Goal: Contribute content: Add original content to the website for others to see

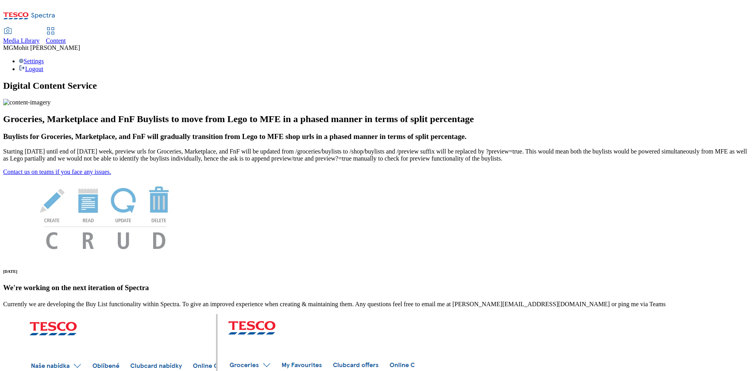
click at [66, 37] on div "Content" at bounding box center [56, 40] width 20 height 7
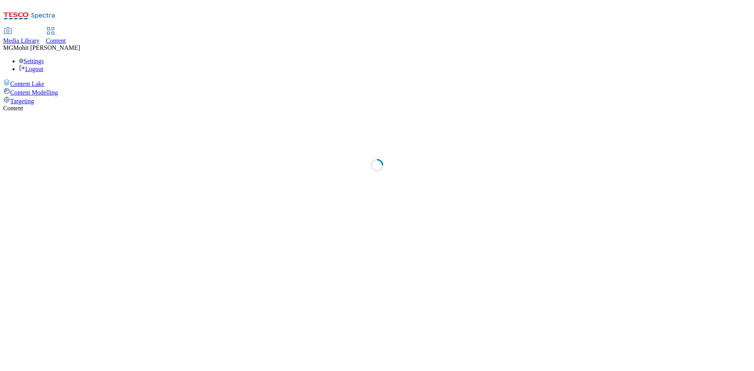
select select "ghs-uk"
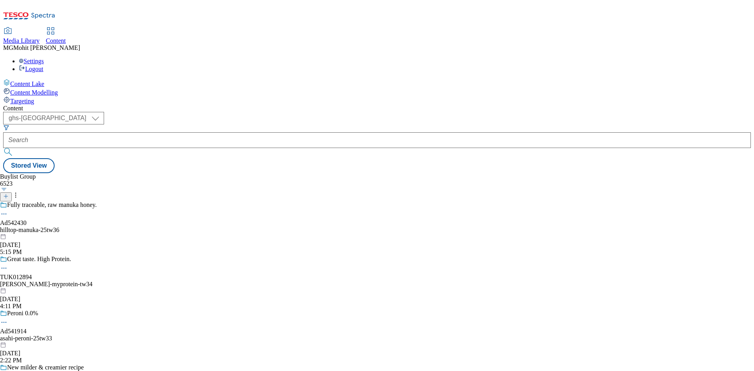
click at [6, 194] on line at bounding box center [6, 196] width 0 height 4
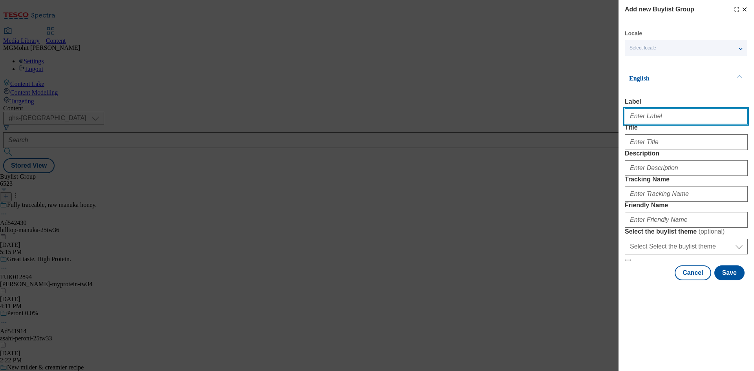
click at [658, 118] on input "Label" at bounding box center [686, 116] width 123 height 16
paste input "Ad542245 general-mills"
type input "Ad542245 general-mills"
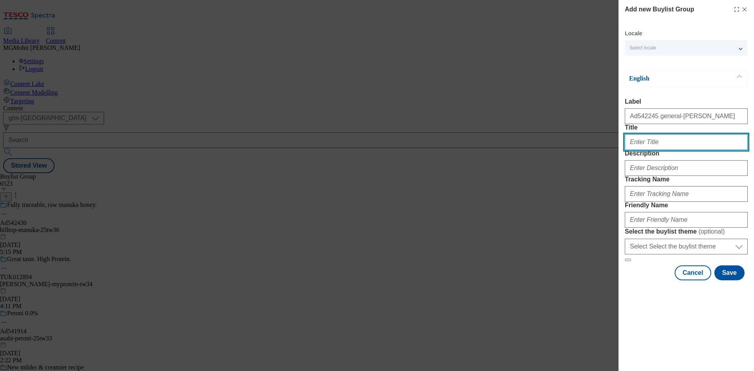
paste input "Taco night made easy this day of the dead"
type input "Taco night made easy this day of the dead"
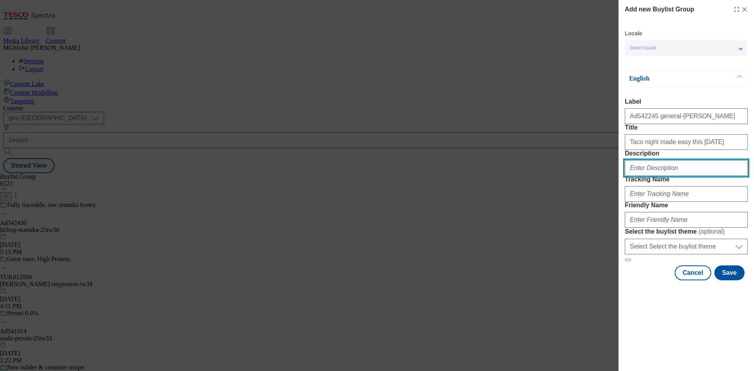
click at [659, 176] on input "Description" at bounding box center [686, 168] width 123 height 16
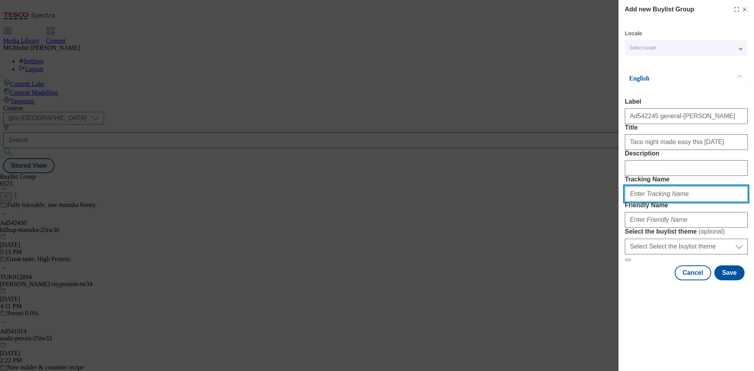
paste input "DH_AD542245"
type input "DH_AD542245"
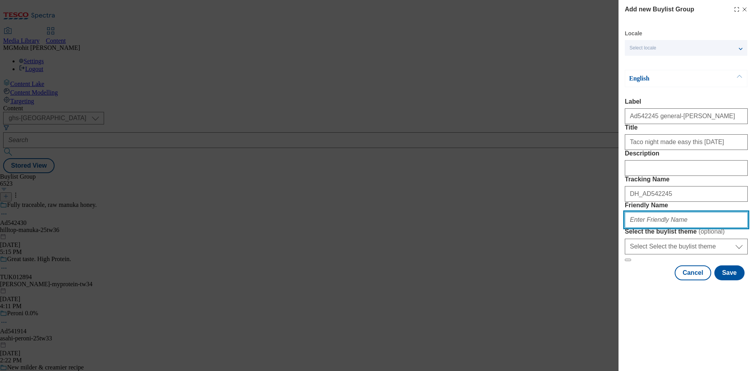
paste input "general-mills-old-el-paso-desperados-original-25tw35"
type input "general-mills-old-el-paso-desperados-original-25tw35"
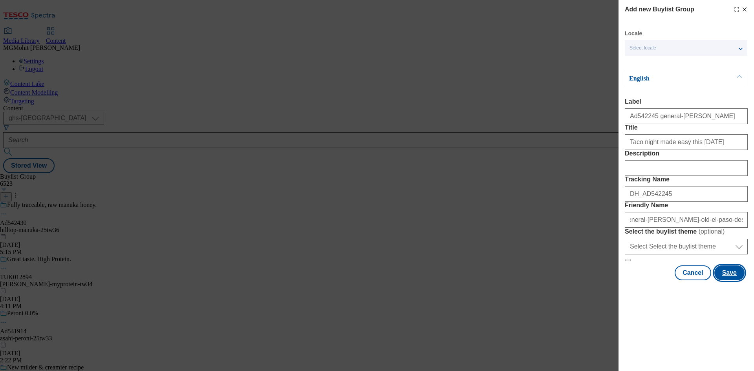
click at [724, 280] on button "Save" at bounding box center [729, 272] width 30 height 15
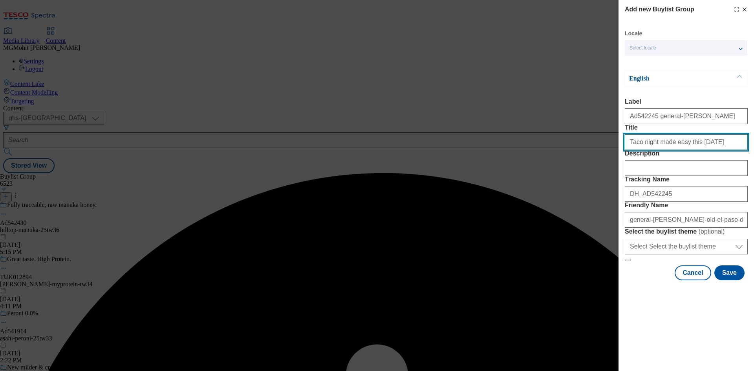
click at [722, 150] on input "Taco night made easy this day of the dead" at bounding box center [686, 142] width 123 height 16
type input "Taco night made easy this day of the dead"
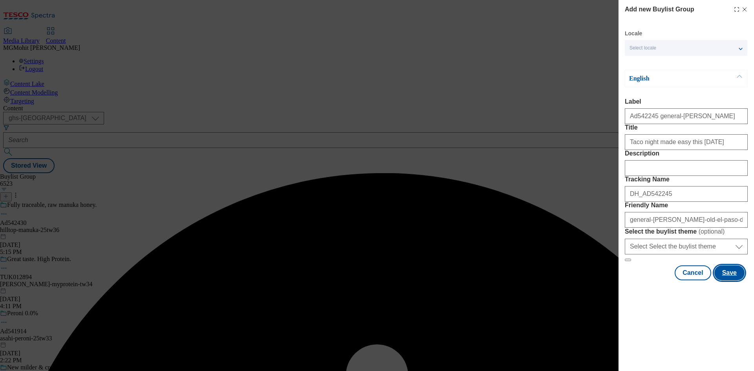
click at [729, 280] on button "Save" at bounding box center [729, 272] width 30 height 15
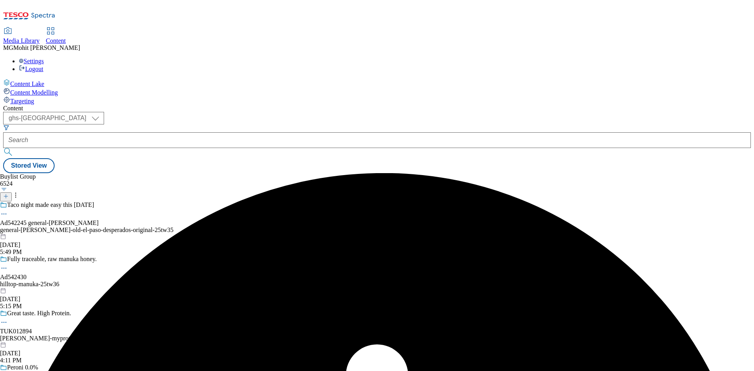
click at [174, 201] on div "Taco night made easy this day of the dead Ad542245 general-mills general-mills-…" at bounding box center [87, 228] width 174 height 54
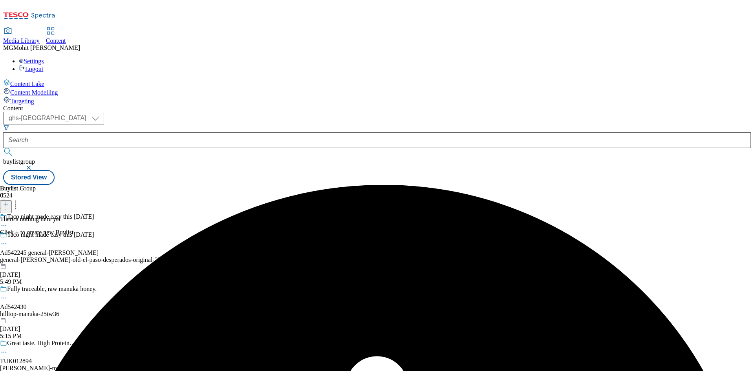
click at [9, 201] on icon at bounding box center [5, 203] width 5 height 5
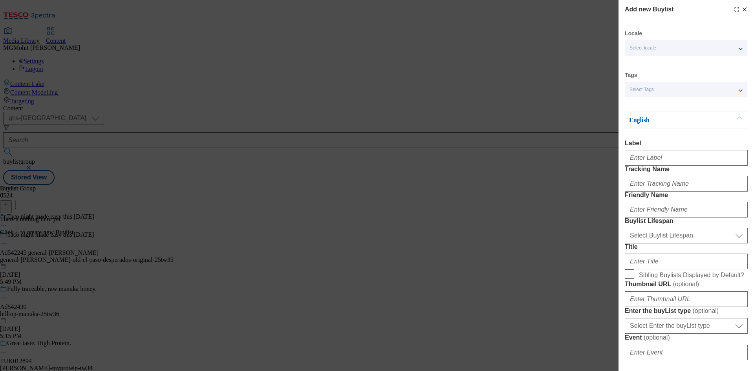
click at [668, 88] on div "Select Tags" at bounding box center [686, 90] width 122 height 16
click at [601, 189] on div "Add new Buylist Locale Select locale English Welsh Tags Select Tags fnf marketp…" at bounding box center [377, 185] width 754 height 371
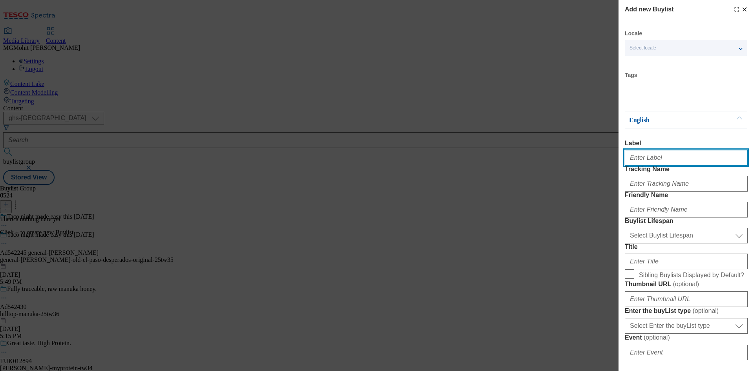
click at [653, 164] on input "Label" at bounding box center [686, 158] width 123 height 16
paste input "Ad542245"
type input "Ad542245"
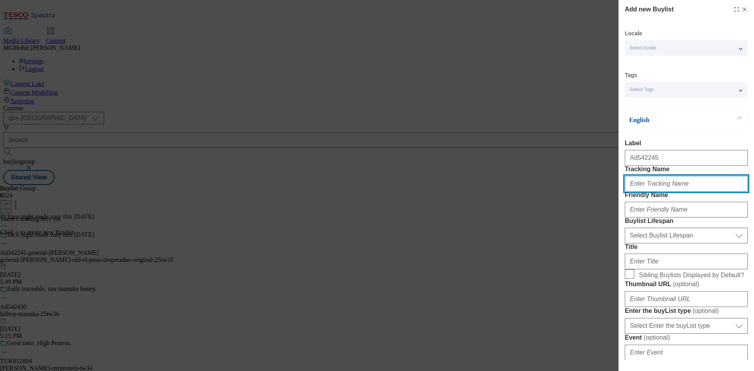
paste input "DH_AD542245"
type input "DH_AD542245"
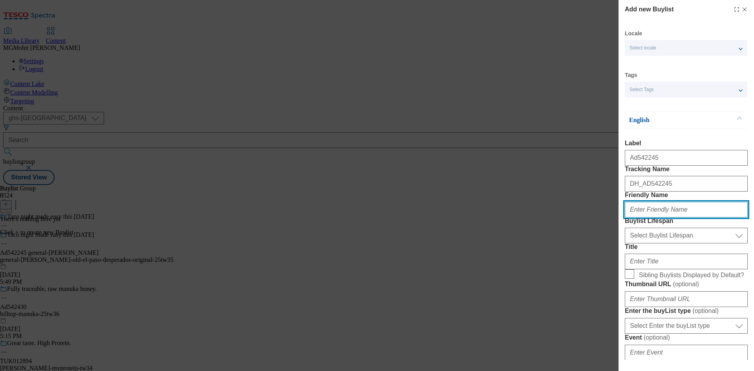
paste input "general-mills"
type input "general-mills"
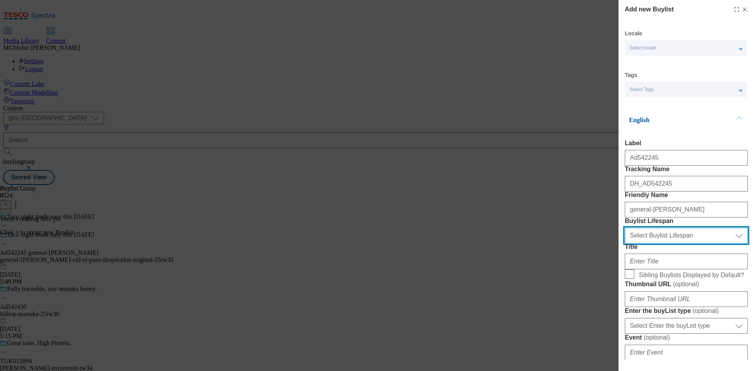
click at [653, 243] on select "Select Buylist Lifespan evergreen seasonal tactical" at bounding box center [686, 236] width 123 height 16
select select "tactical"
click at [625, 243] on select "Select Buylist Lifespan evergreen seasonal tactical" at bounding box center [686, 236] width 123 height 16
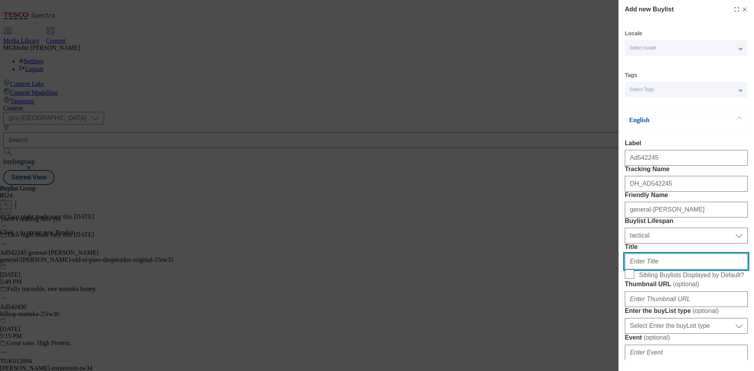
click at [640, 269] on input "Title" at bounding box center [686, 262] width 123 height 16
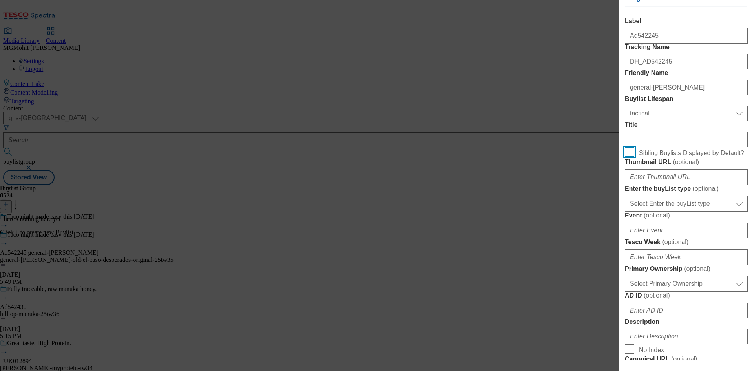
scroll to position [236, 0]
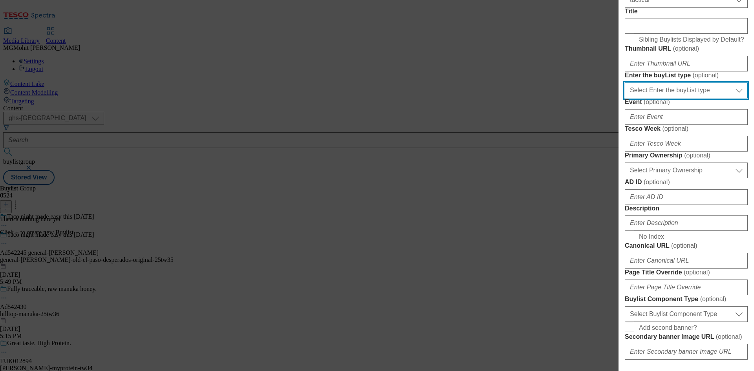
drag, startPoint x: 669, startPoint y: 186, endPoint x: 665, endPoint y: 189, distance: 4.6
click at [669, 98] on select "Select Enter the buyList type event supplier funded long term >4 weeks supplier…" at bounding box center [686, 90] width 123 height 16
select select "supplier funded short term 1-3 weeks"
click at [625, 98] on select "Select Enter the buyList type event supplier funded long term >4 weeks supplier…" at bounding box center [686, 90] width 123 height 16
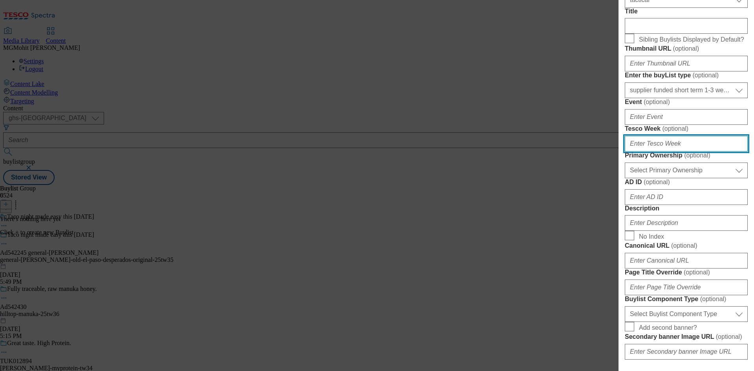
click at [649, 152] on input "Tesco Week ( optional )" at bounding box center [686, 144] width 123 height 16
type input "35"
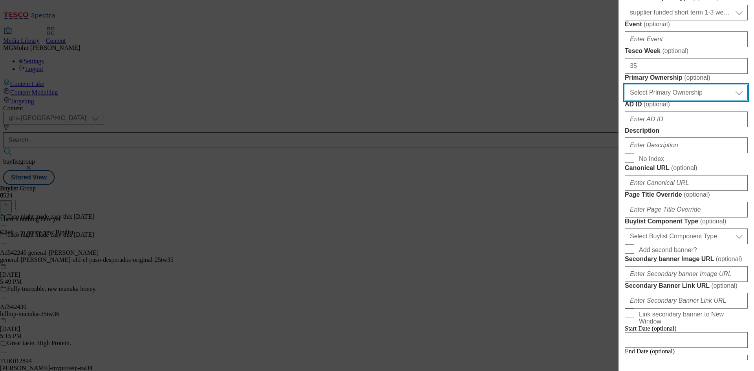
scroll to position [314, 0]
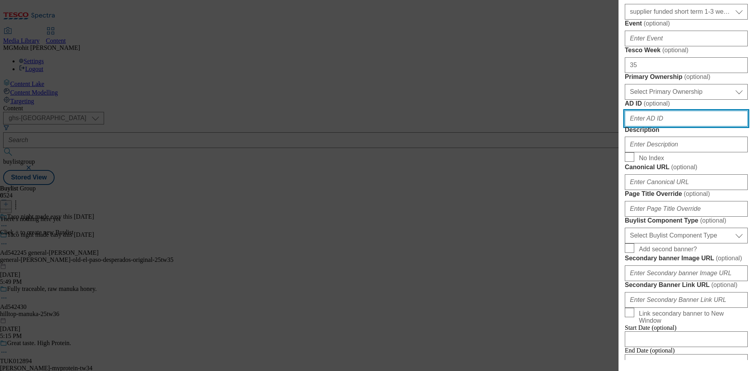
click at [659, 126] on input "AD ID ( optional )" at bounding box center [686, 119] width 123 height 16
paste input "542245"
type input "542245"
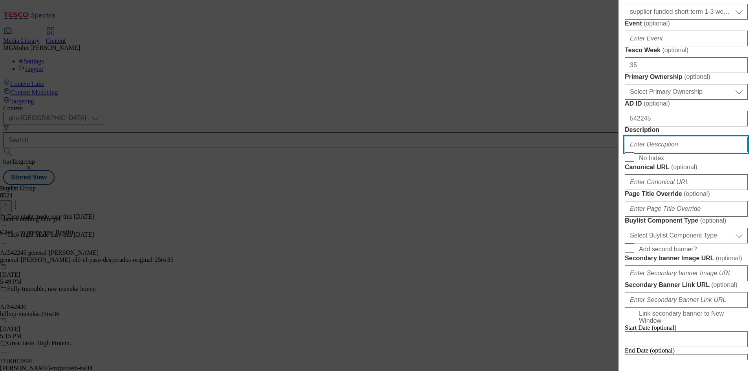
click at [648, 152] on input "Description" at bounding box center [686, 145] width 123 height 16
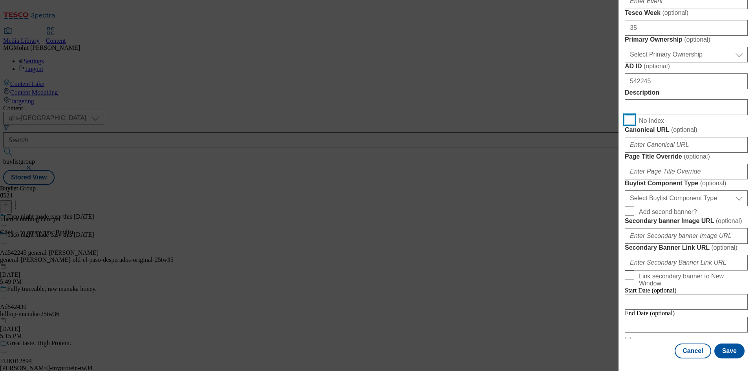
scroll to position [471, 0]
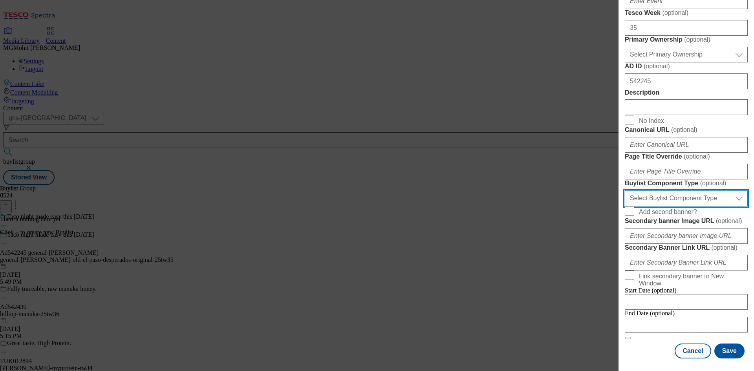
click at [652, 206] on select "Select Buylist Component Type Banner Competition Header Meal" at bounding box center [686, 198] width 123 height 16
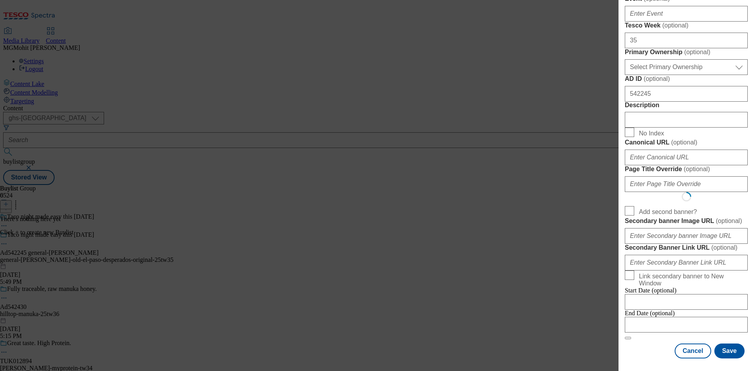
select select "Banner"
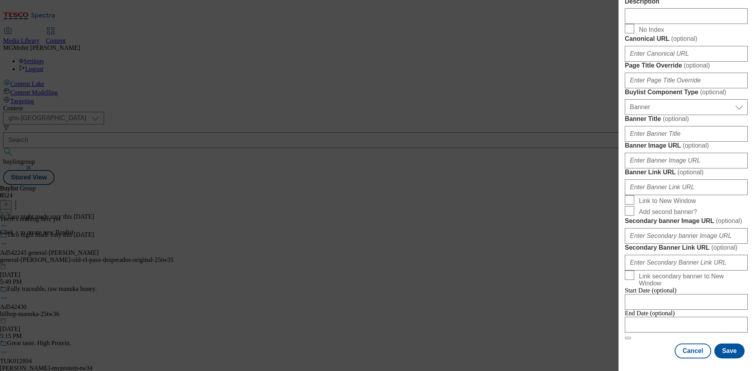
scroll to position [778, 0]
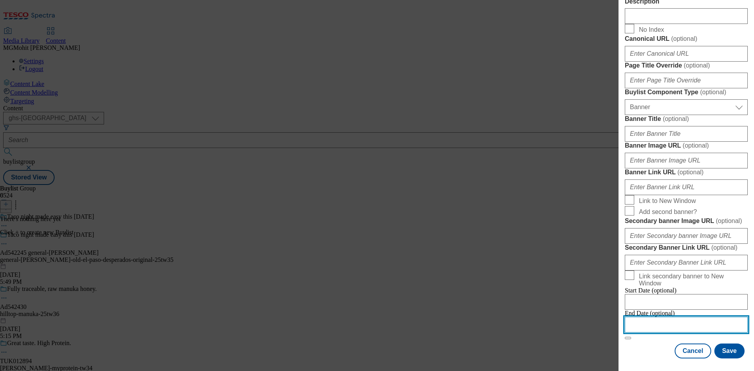
click at [657, 317] on input "Modal" at bounding box center [686, 325] width 123 height 16
select select "2025"
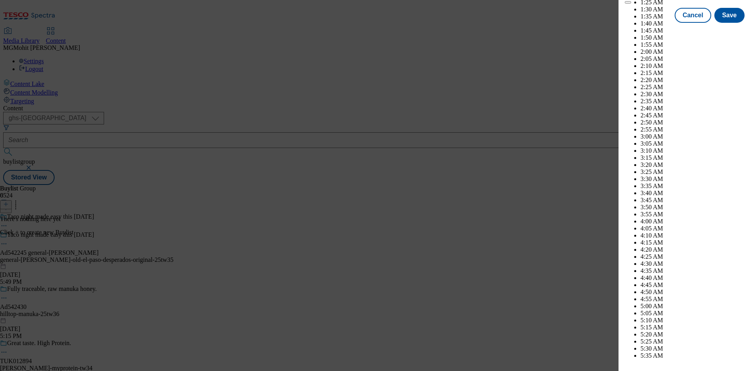
scroll to position [3089, 0]
select select "December"
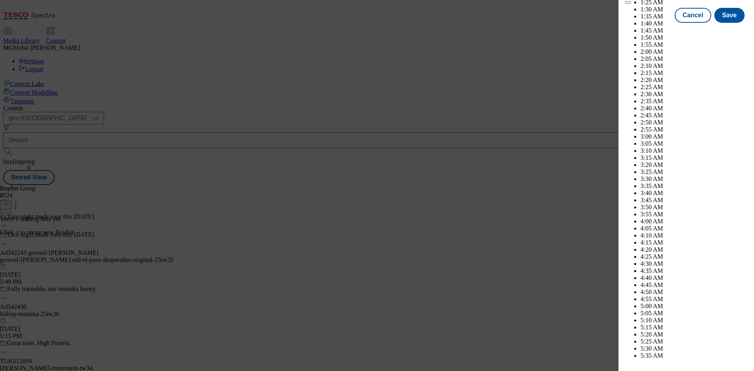
select select "2026"
select select "January"
click at [725, 30] on button "Save" at bounding box center [729, 22] width 30 height 15
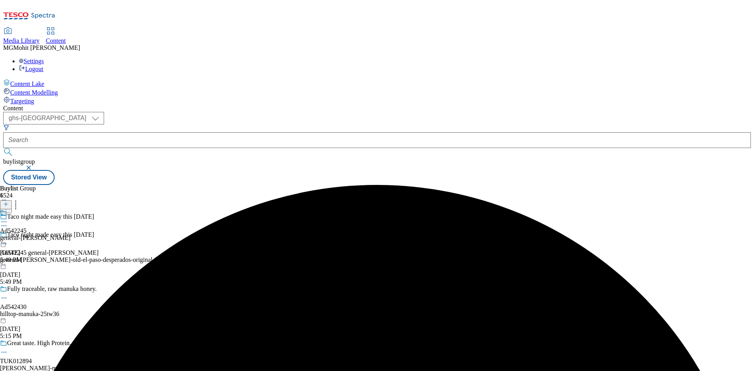
click at [71, 234] on div "general-mills" at bounding box center [35, 237] width 71 height 7
click at [9, 201] on icon at bounding box center [5, 203] width 5 height 5
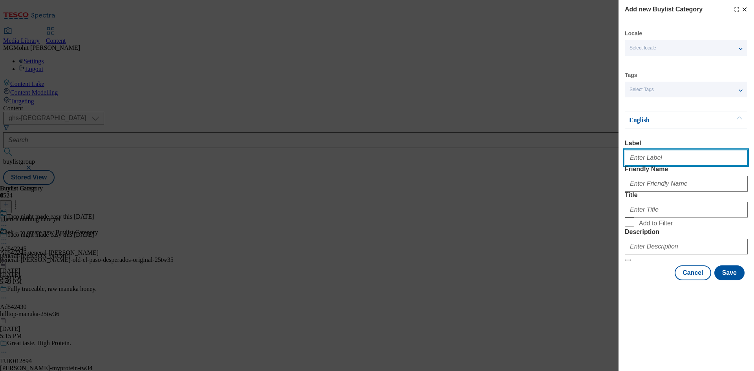
click at [650, 161] on input "Label" at bounding box center [686, 158] width 123 height 16
paste input "Ad542245"
type input "Ad542245"
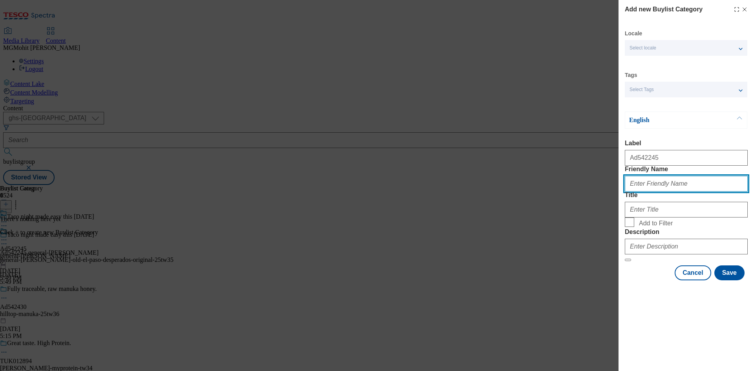
click at [650, 192] on input "Friendly Name" at bounding box center [686, 184] width 123 height 16
paste input "general-mills-old-el-paso-desperados-original"
type input "general-mills-old-el-paso-desperados-original"
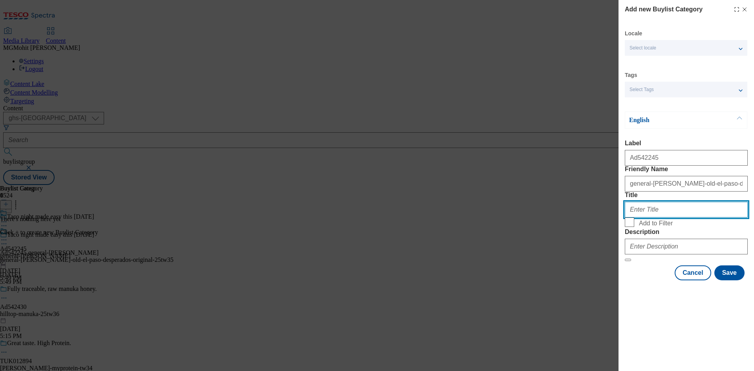
paste input "General Mills"
type input "General Mills"
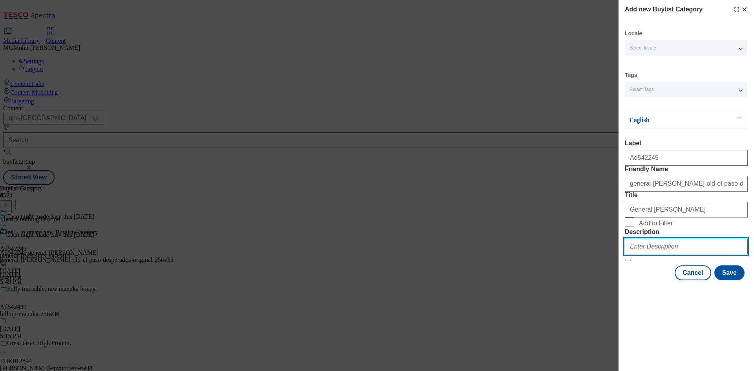
click at [650, 254] on input "Description" at bounding box center [686, 247] width 123 height 16
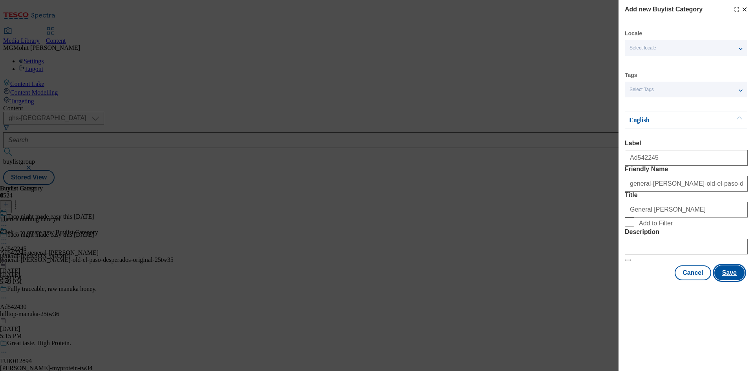
click at [728, 280] on button "Save" at bounding box center [729, 272] width 30 height 15
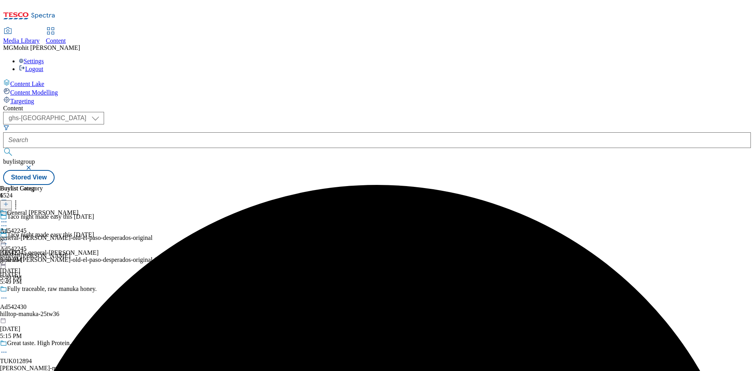
click at [152, 209] on div "General Mills Ad542245 general-mills-old-el-paso-desperados-original Oct 15, 20…" at bounding box center [76, 236] width 152 height 54
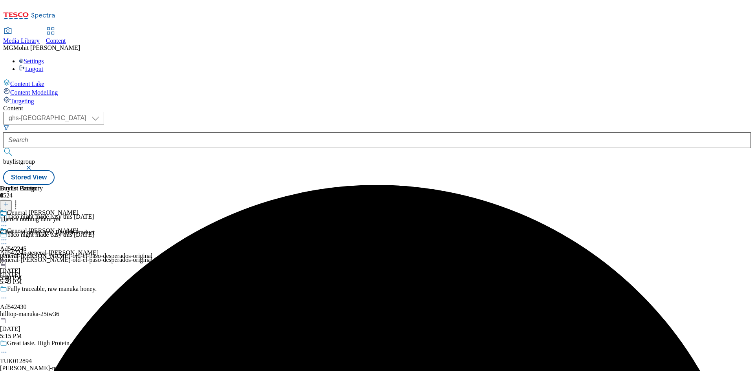
click at [9, 201] on icon at bounding box center [5, 203] width 5 height 5
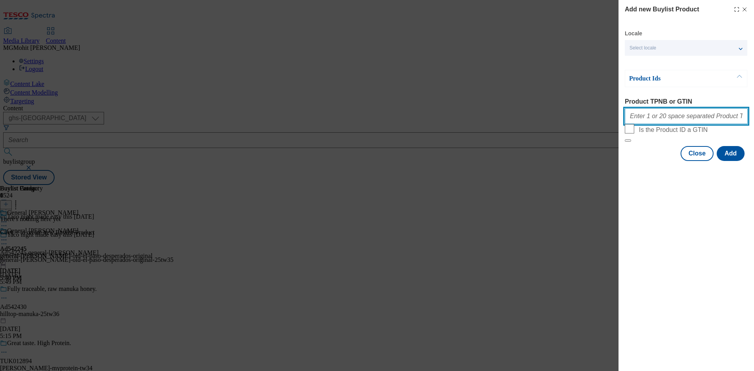
click at [641, 118] on input "Product TPNB or GTIN" at bounding box center [686, 116] width 123 height 16
paste input "96245330 96306760 86345250 86345296 91999067 96708492 88717873 88905869 8890117…"
type input "96245330 96306760 86345250 86345296 91999067 96708492 88717873 88905869 8890117…"
click at [728, 161] on button "Add" at bounding box center [730, 153] width 28 height 15
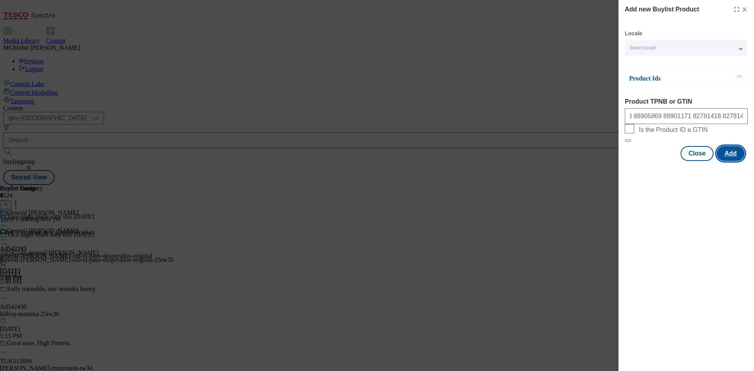
scroll to position [0, 0]
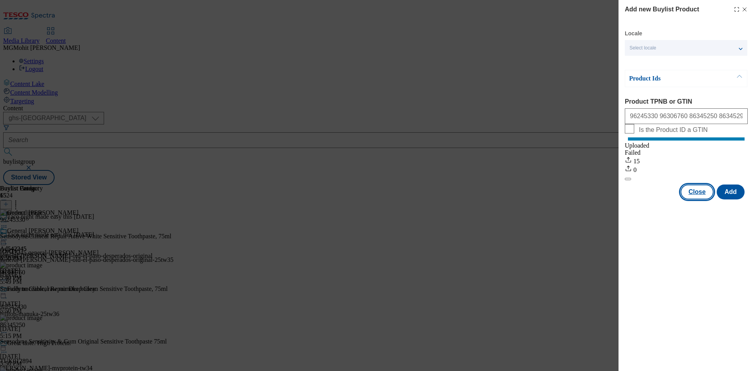
click at [690, 199] on button "Close" at bounding box center [696, 191] width 33 height 15
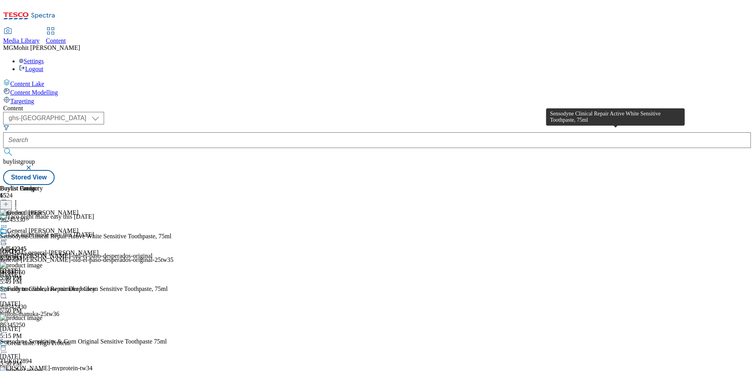
click at [171, 233] on div "Sensodyne Clinical Repair Active White Sensitive Toothpaste, 75ml" at bounding box center [85, 236] width 171 height 7
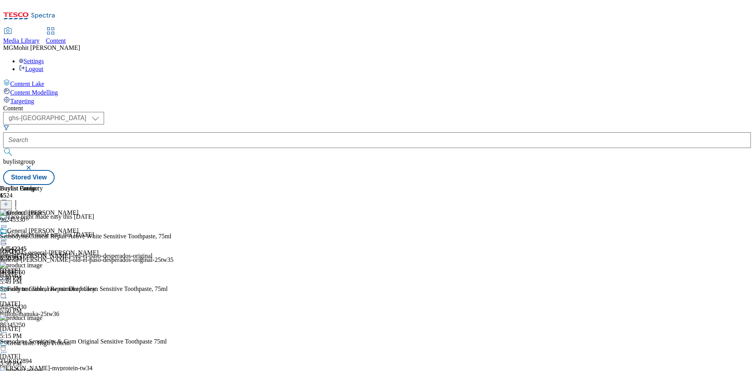
click at [8, 236] on icon at bounding box center [4, 240] width 8 height 8
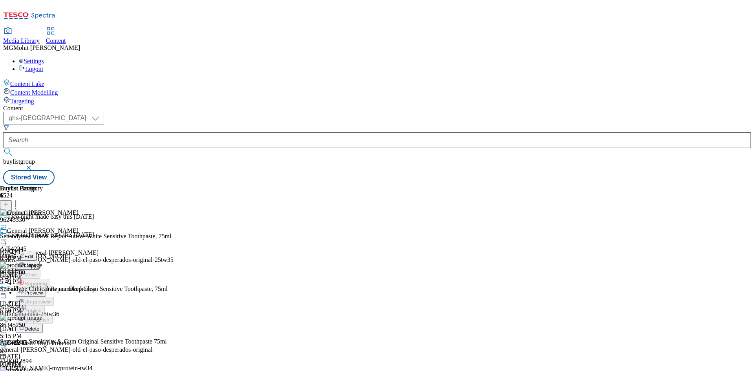
click at [33, 254] on span "Edit" at bounding box center [28, 257] width 9 height 6
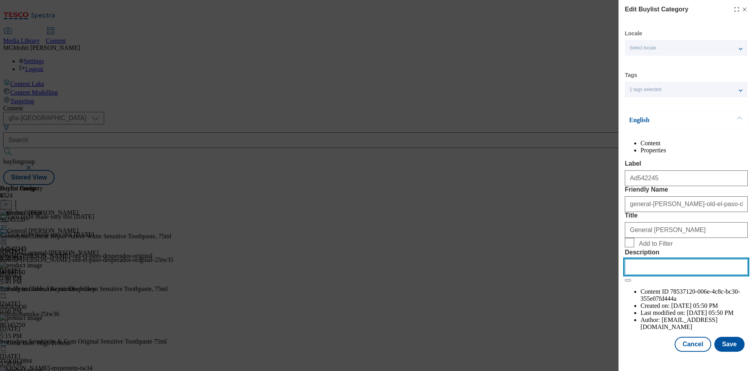
click at [650, 275] on input "Description" at bounding box center [686, 267] width 123 height 16
paste input "Sensodyne Clinical Repair Active White Sensitive Toothpaste, 75ml"
type input "Sensodyne Clinical Repair Active White Sensitive Toothpaste, 75ml"
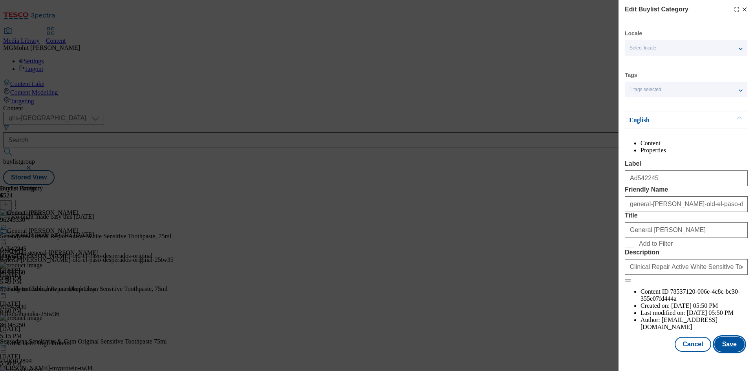
click at [721, 352] on button "Save" at bounding box center [729, 344] width 30 height 15
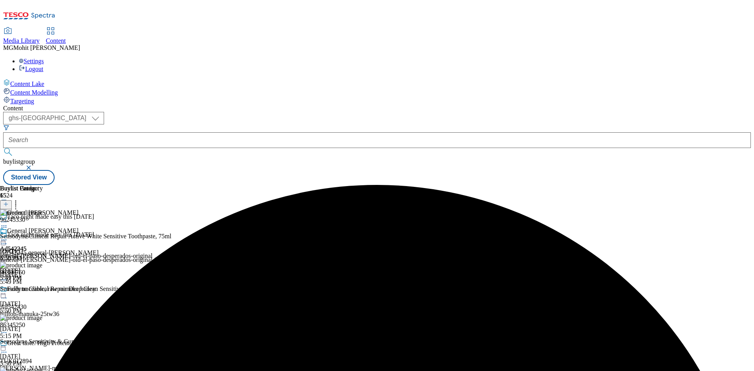
click at [8, 236] on icon at bounding box center [4, 240] width 8 height 8
click at [33, 254] on span "Edit" at bounding box center [28, 257] width 9 height 6
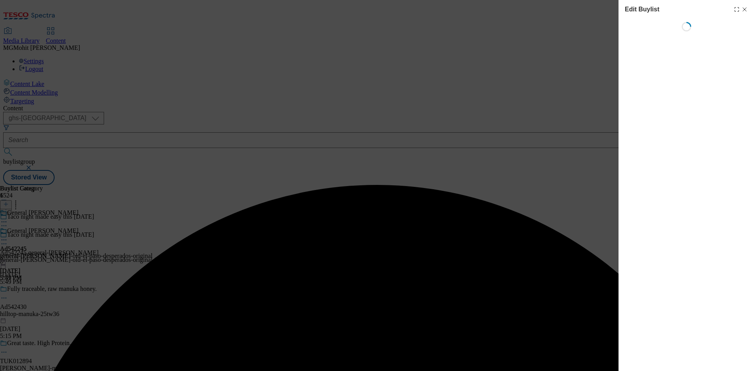
select select "tactical"
select select "supplier funded short term 1-3 weeks"
select select "Banner"
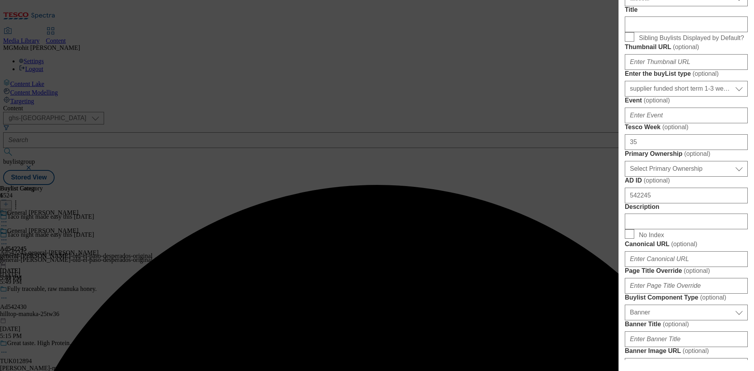
scroll to position [314, 0]
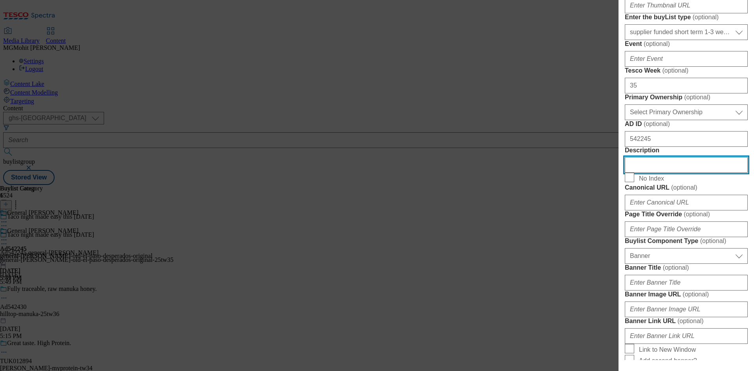
click at [650, 173] on input "Description" at bounding box center [686, 165] width 123 height 16
paste input "Sensodyne Clinical Repair Active White Sensitive Toothpaste, 75ml"
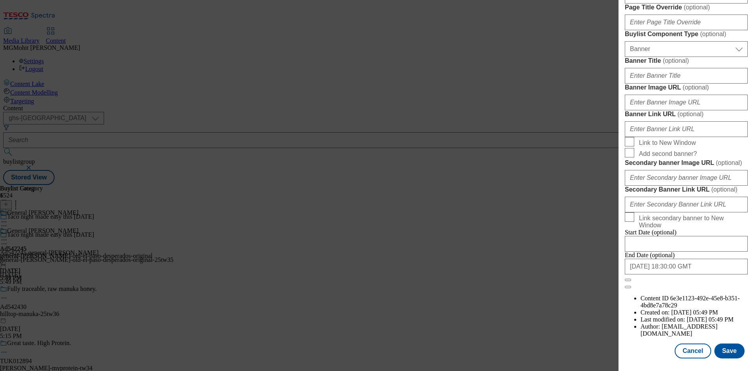
scroll to position [813, 0]
type input "Sensodyne Clinical Repair Active White Sensitive Toothpaste, 75ml"
click at [730, 350] on button "Save" at bounding box center [729, 350] width 30 height 15
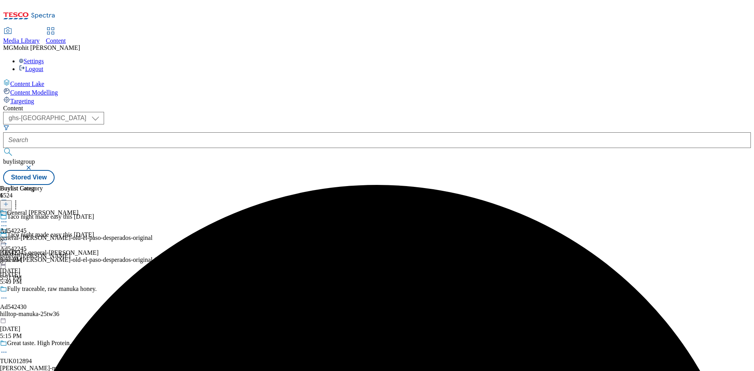
click at [174, 231] on div "Taco night made easy this day of the dead Ad542245 general-mills general-mills-…" at bounding box center [87, 258] width 174 height 54
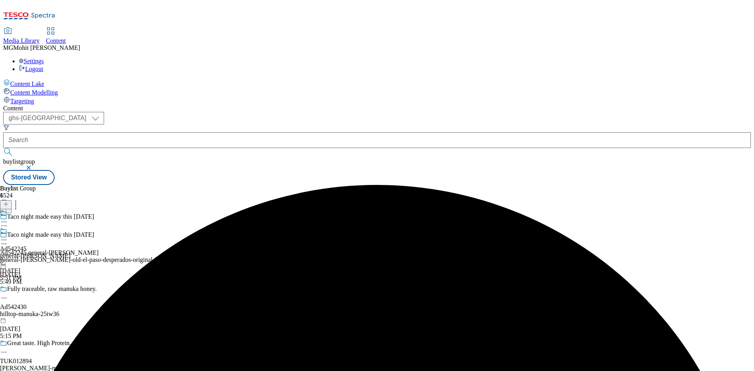
click at [8, 240] on icon at bounding box center [4, 244] width 8 height 8
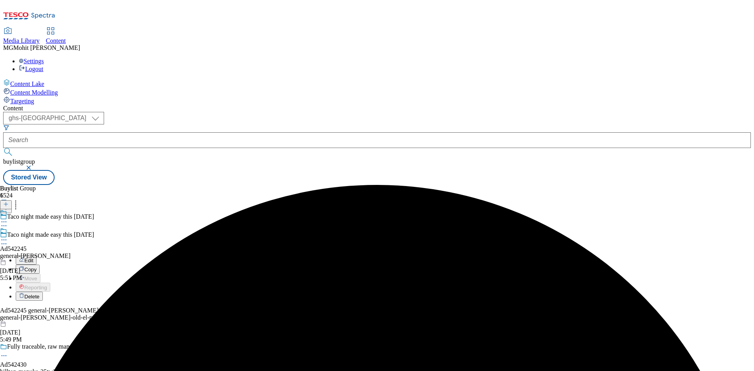
click at [33, 258] on span "Edit" at bounding box center [28, 261] width 9 height 6
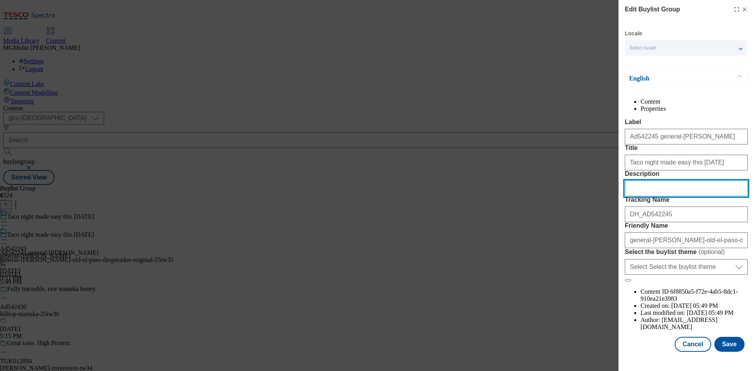
click at [650, 196] on input "Description" at bounding box center [686, 189] width 123 height 16
paste input "Sensodyne Clinical Repair Active White Sensitive Toothpaste, 75ml"
type input "Sensodyne Clinical Repair Active White Sensitive Toothpaste, 75ml"
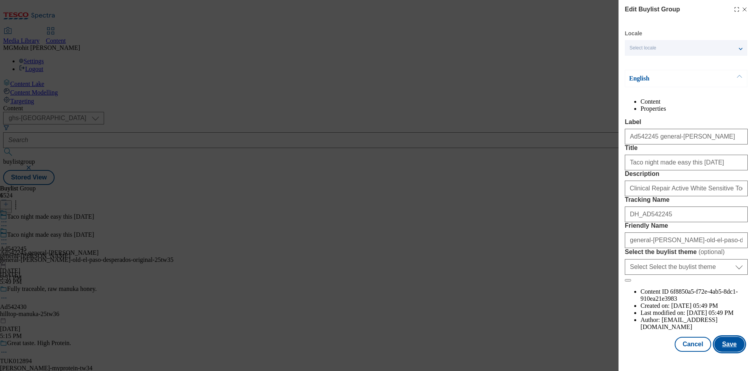
click at [721, 351] on button "Save" at bounding box center [729, 344] width 30 height 15
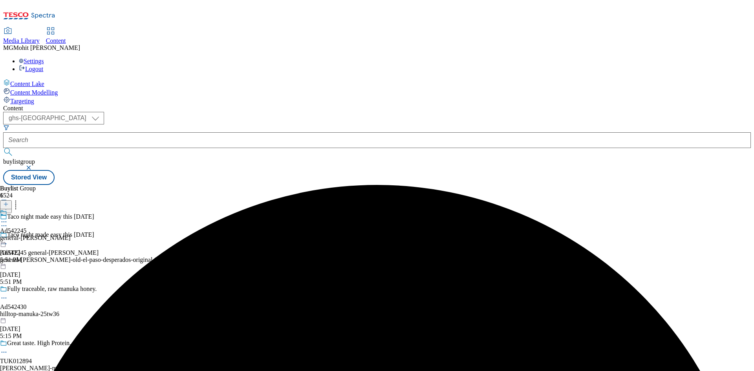
click at [8, 218] on icon at bounding box center [4, 222] width 8 height 8
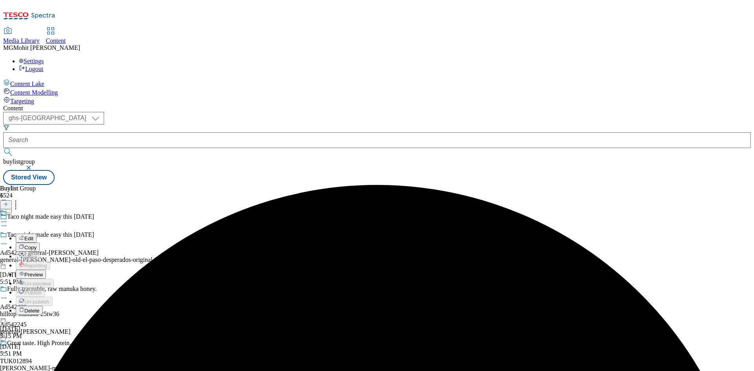
click at [43, 272] on span "Preview" at bounding box center [33, 275] width 18 height 6
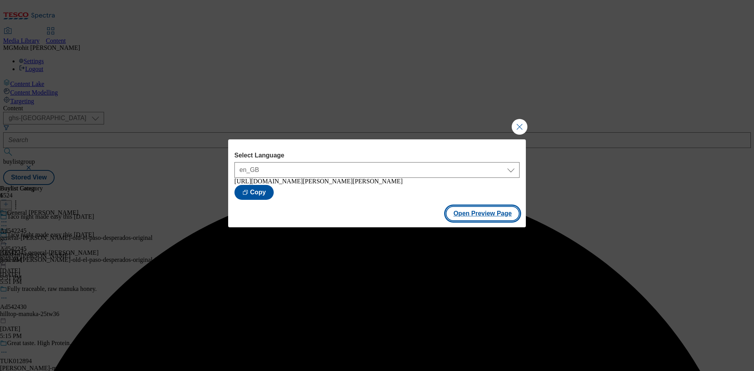
click at [494, 220] on button "Open Preview Page" at bounding box center [483, 213] width 74 height 15
